Goal: Task Accomplishment & Management: Use online tool/utility

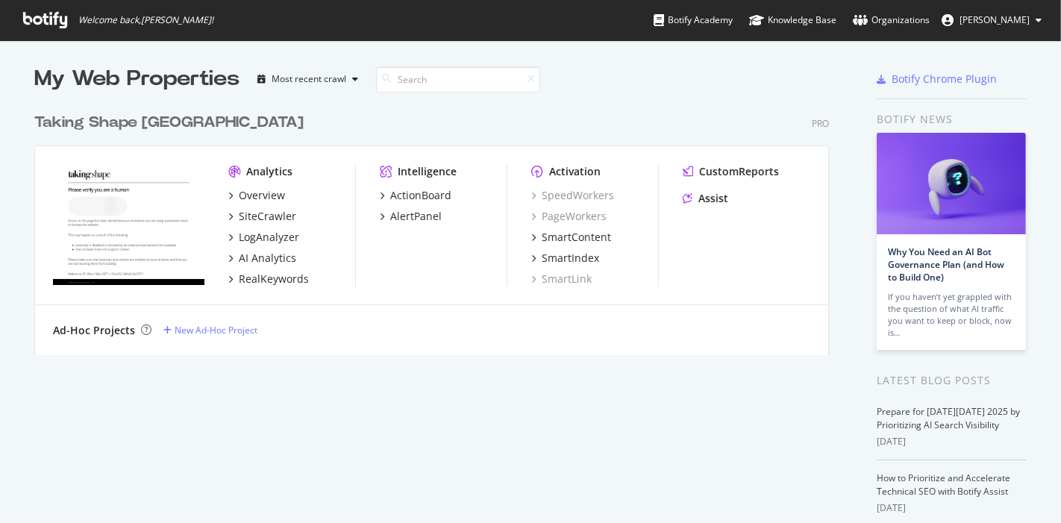
scroll to position [510, 1036]
click at [263, 218] on div "SiteCrawler" at bounding box center [267, 216] width 57 height 15
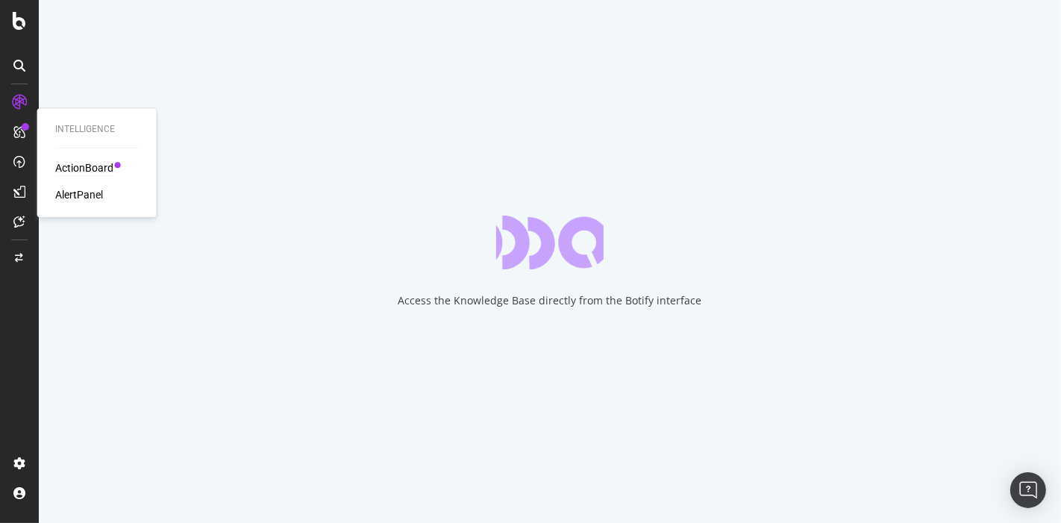
click at [95, 169] on div "ActionBoard" at bounding box center [84, 167] width 58 height 15
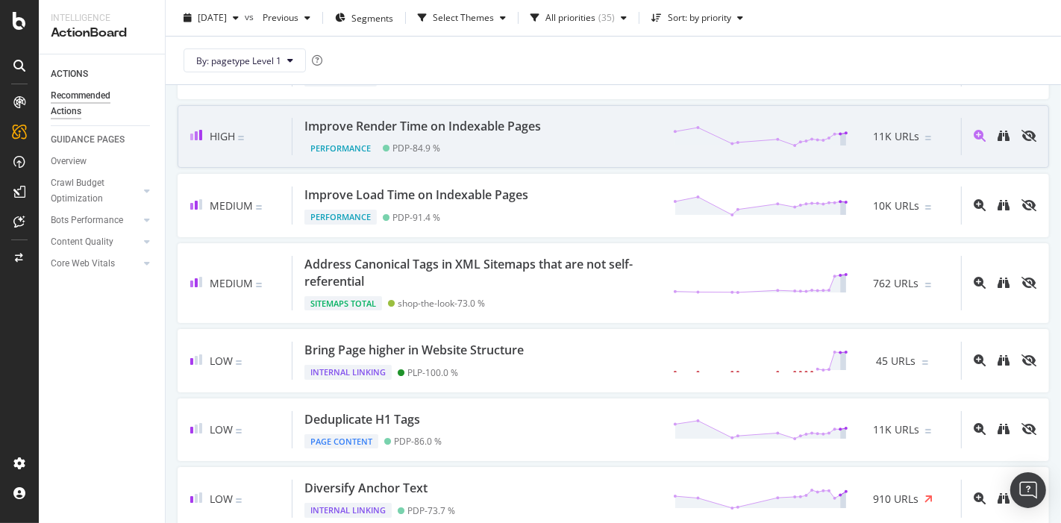
scroll to position [143, 0]
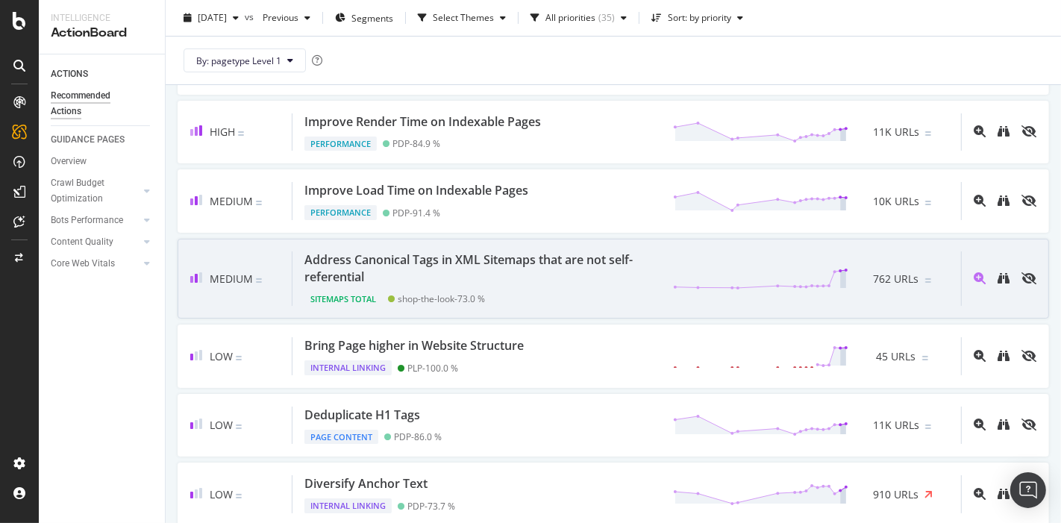
click at [550, 278] on div "Address Canonical Tags in XML Sitemaps that are not self-referential" at bounding box center [479, 268] width 351 height 34
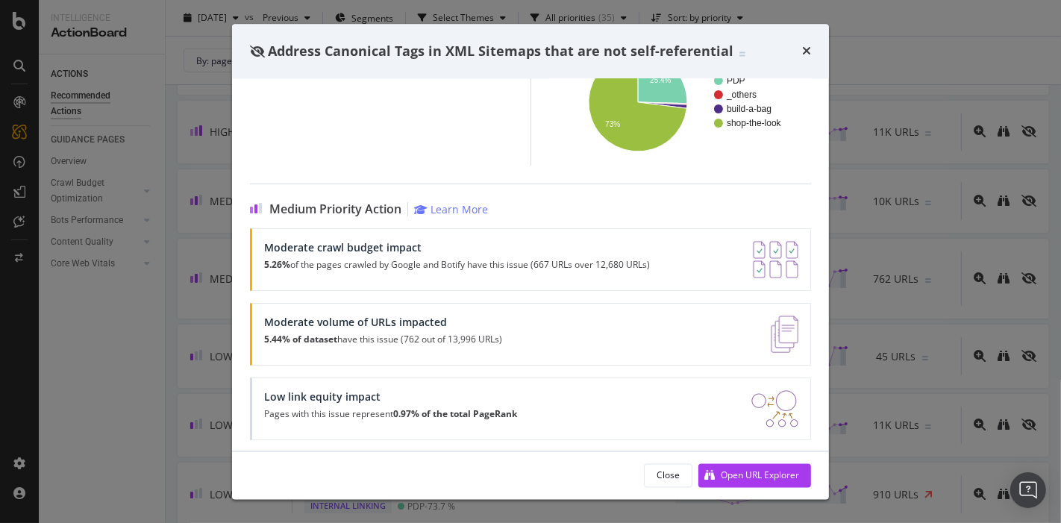
scroll to position [237, 0]
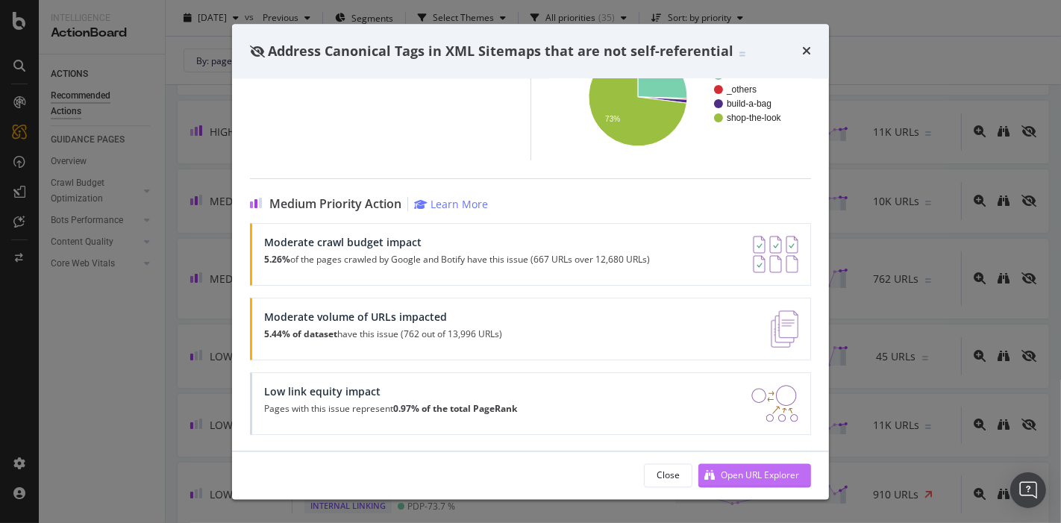
click at [729, 472] on div "Open URL Explorer" at bounding box center [760, 475] width 78 height 13
click at [802, 52] on icon "times" at bounding box center [806, 52] width 9 height 12
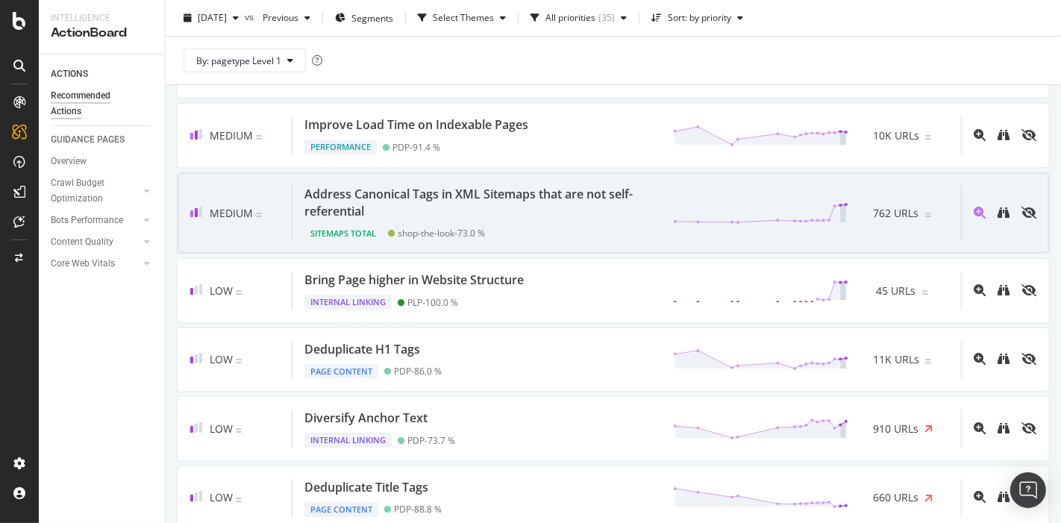
scroll to position [213, 0]
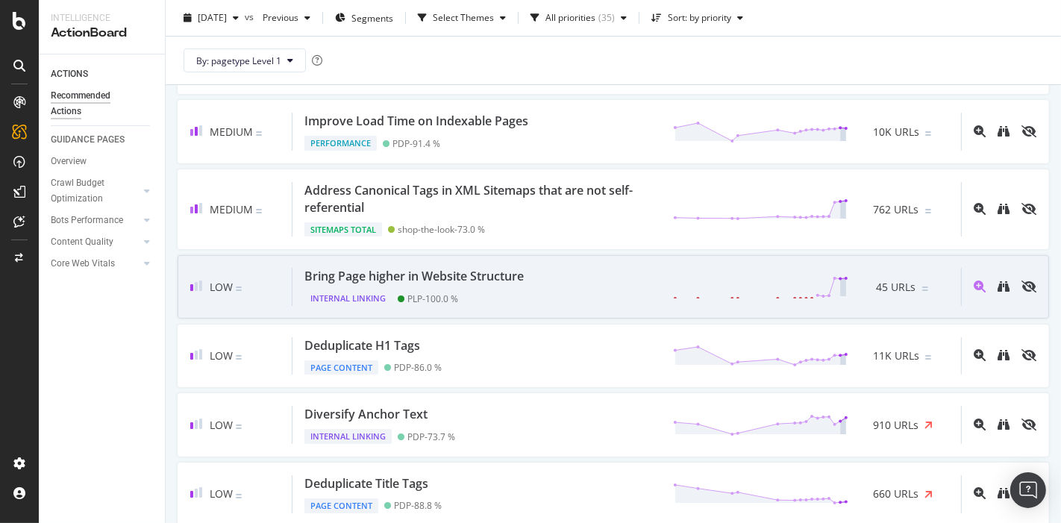
click at [510, 280] on div "Bring Page higher in Website Structure" at bounding box center [413, 276] width 219 height 17
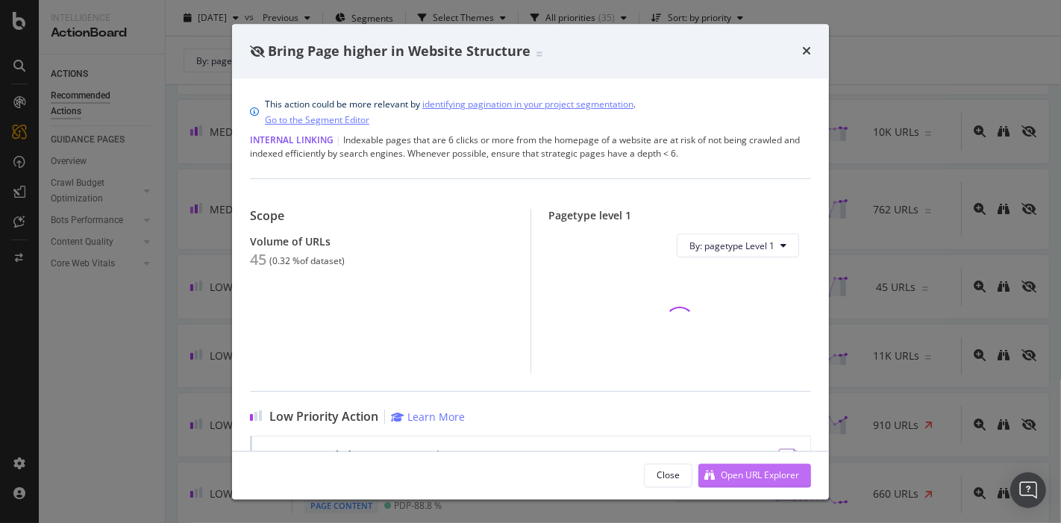
click at [743, 479] on div "Open URL Explorer" at bounding box center [760, 475] width 78 height 13
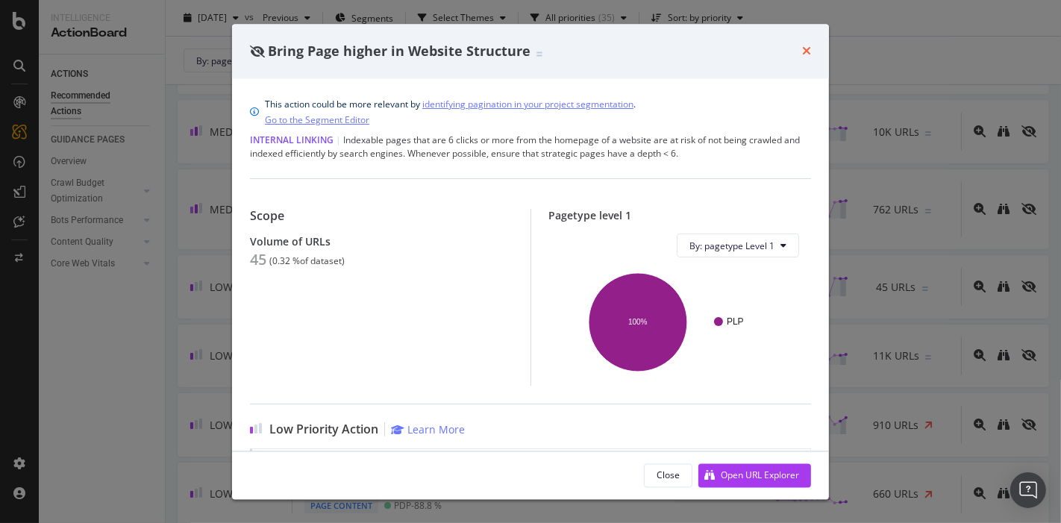
click at [806, 55] on icon "times" at bounding box center [806, 52] width 9 height 12
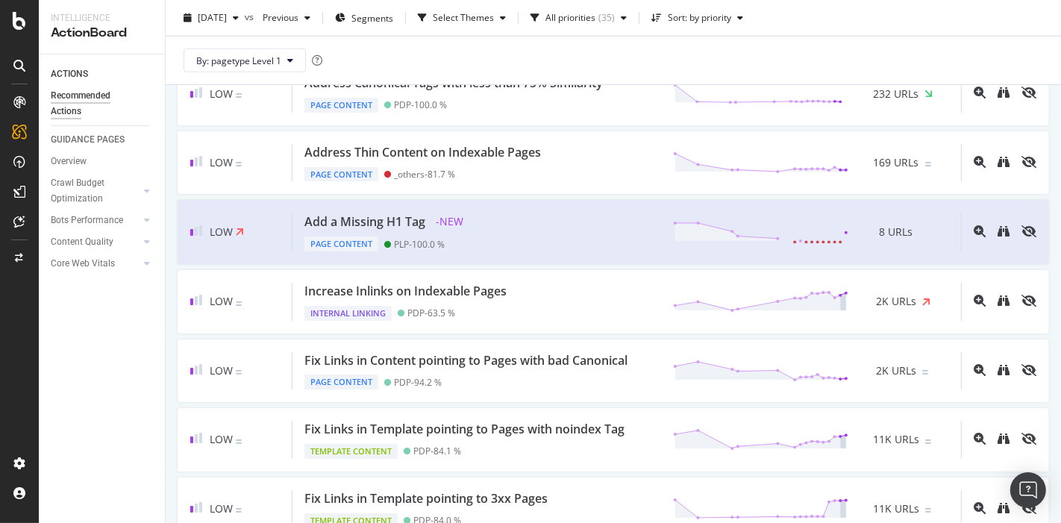
scroll to position [1029, 0]
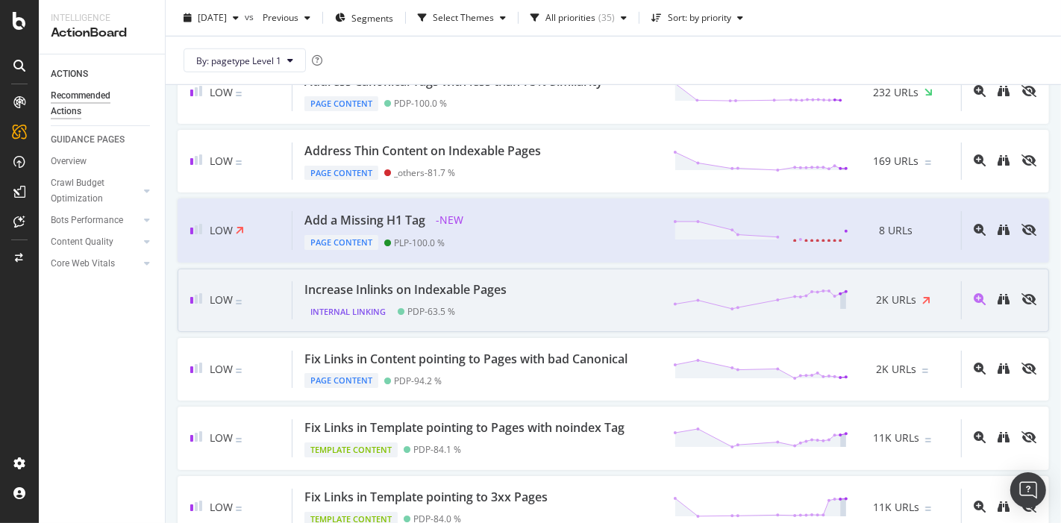
click at [464, 281] on div "Increase Inlinks on Indexable Pages" at bounding box center [405, 289] width 202 height 17
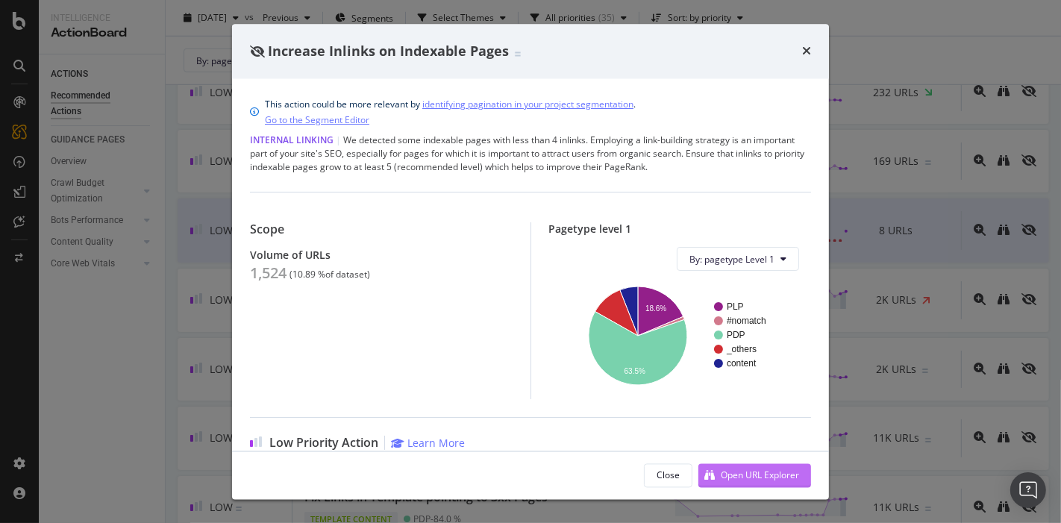
click at [731, 467] on div "Open URL Explorer" at bounding box center [748, 475] width 101 height 22
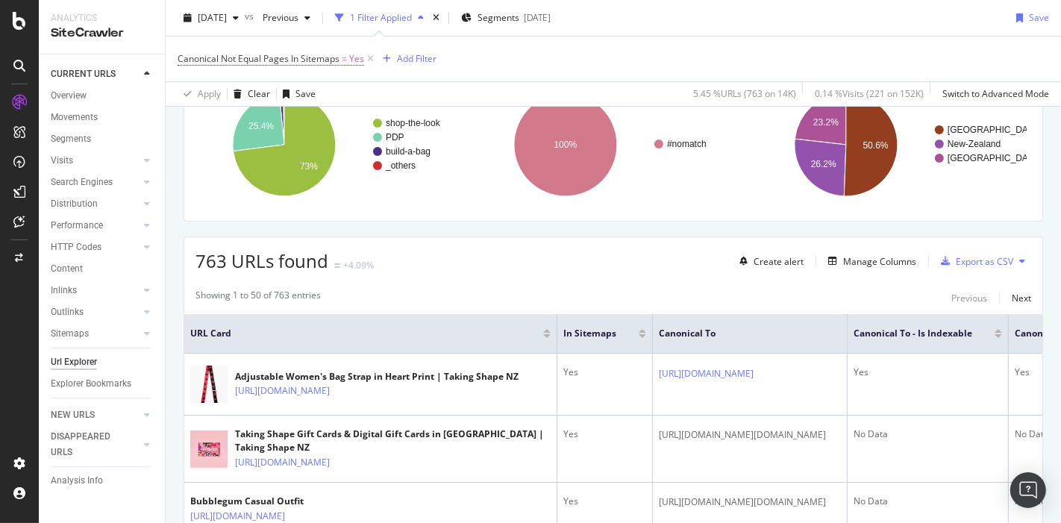
scroll to position [231, 0]
click at [972, 257] on div "Export as CSV" at bounding box center [984, 262] width 57 height 13
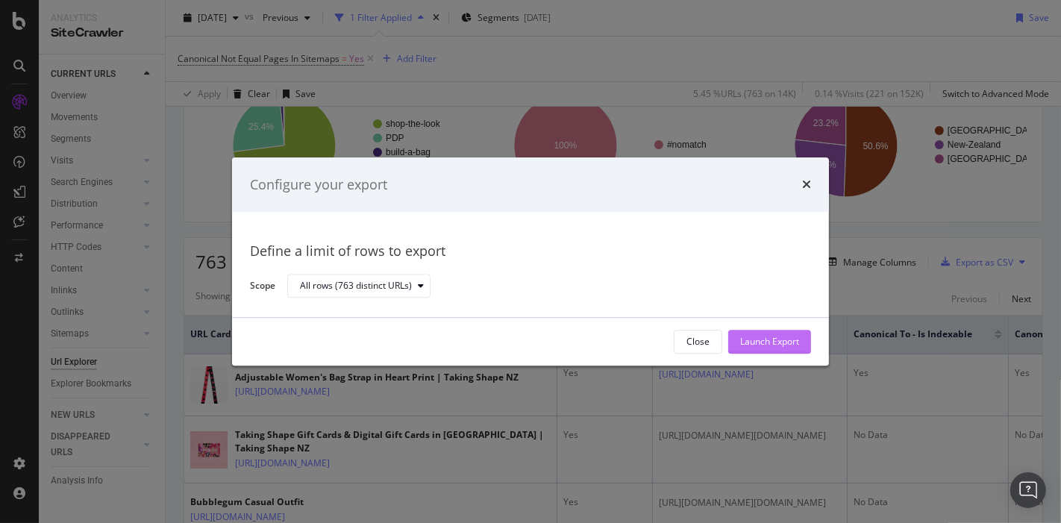
click at [757, 340] on div "Launch Export" at bounding box center [769, 342] width 59 height 13
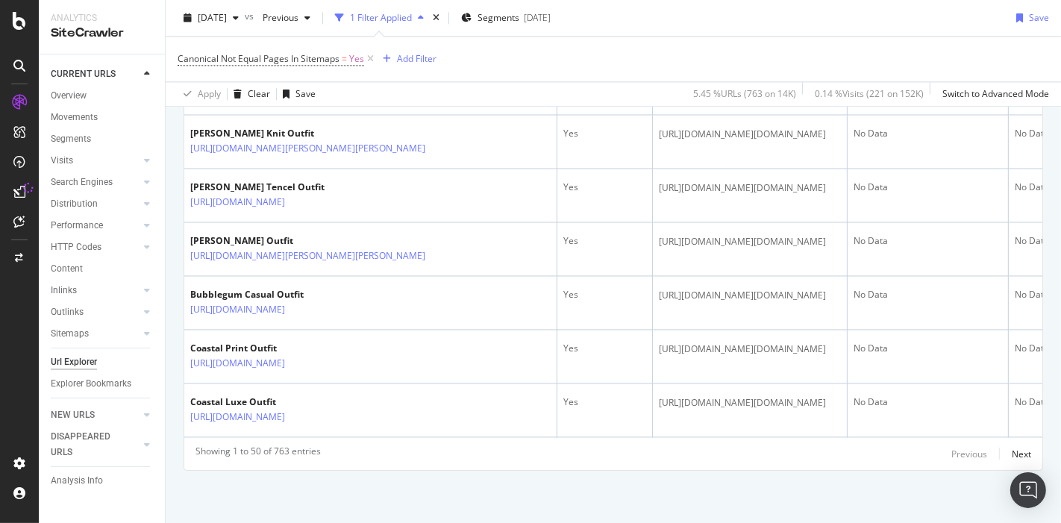
scroll to position [3330, 0]
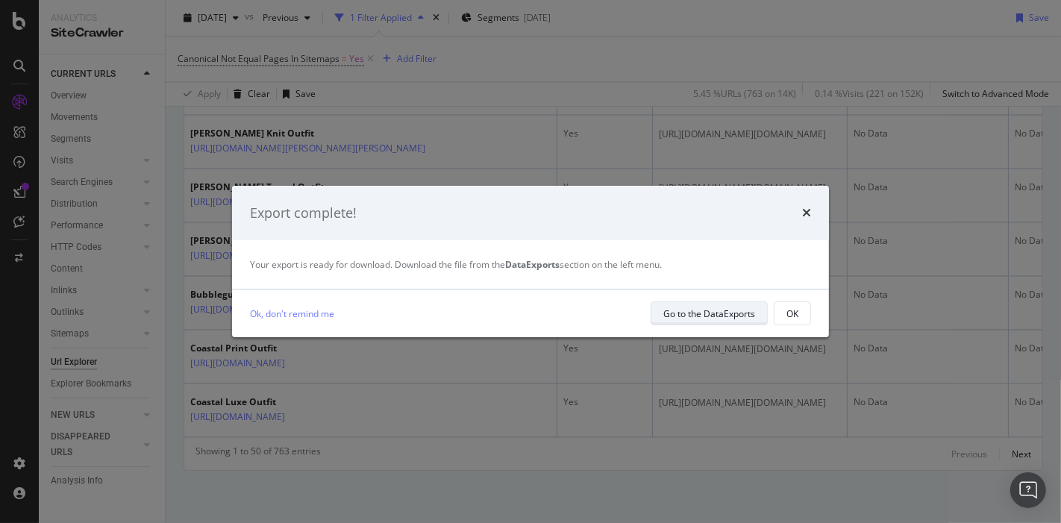
click at [733, 306] on div "Go to the DataExports" at bounding box center [709, 313] width 92 height 21
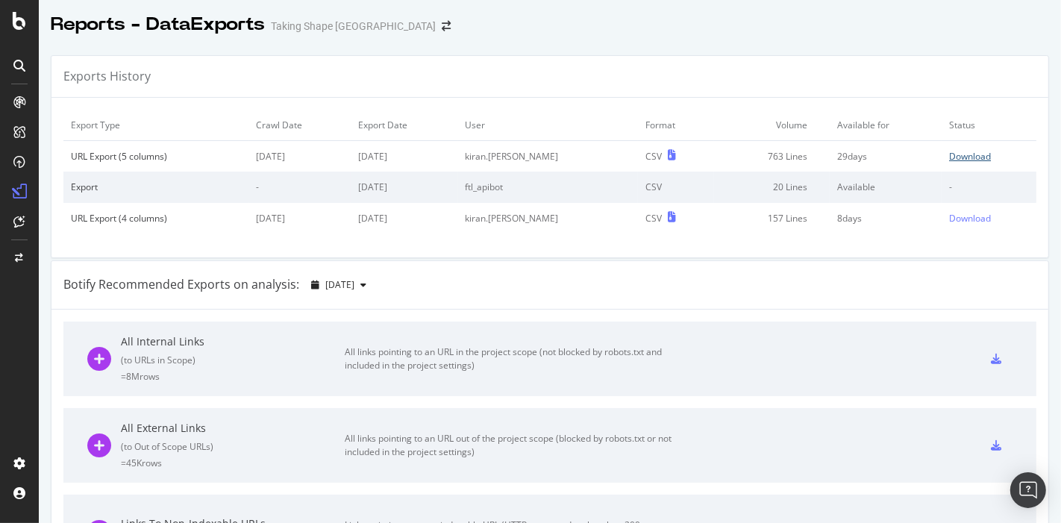
click at [949, 157] on div "Download" at bounding box center [970, 156] width 42 height 13
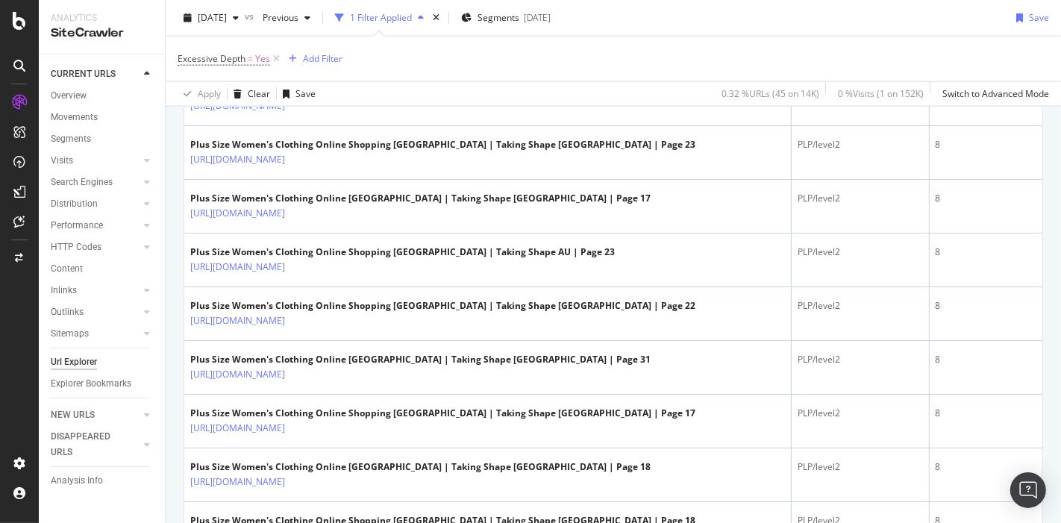
scroll to position [1645, 0]
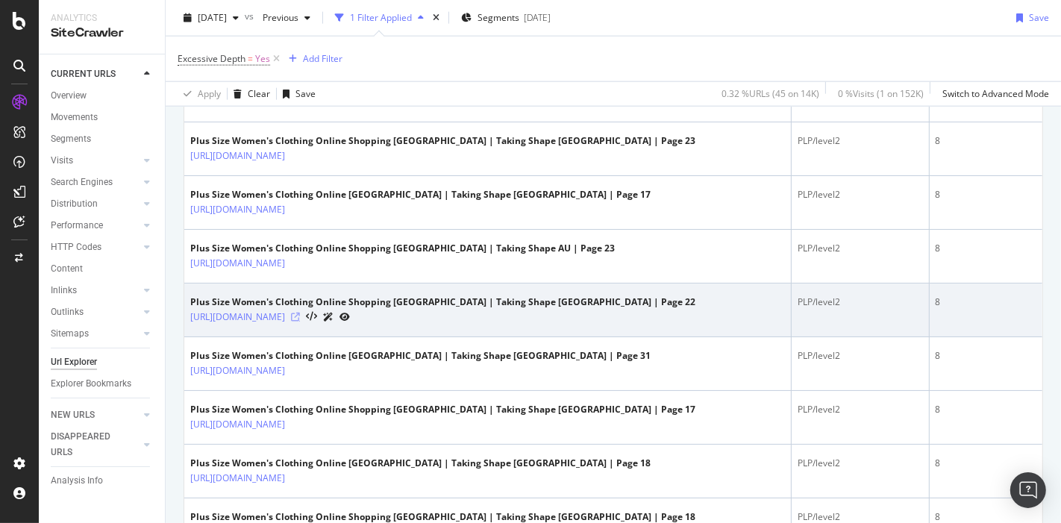
click at [300, 313] on icon at bounding box center [295, 317] width 9 height 9
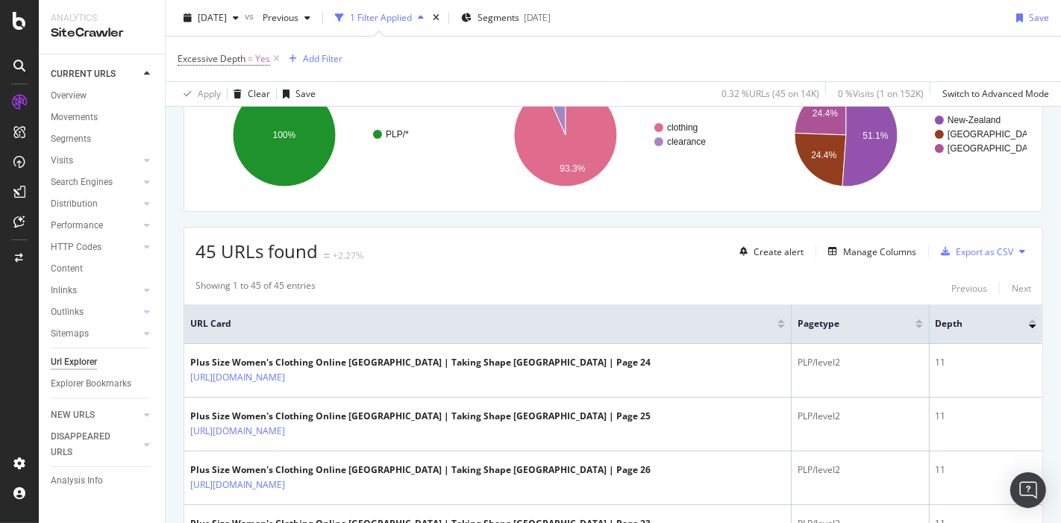
scroll to position [0, 0]
